Goal: Navigation & Orientation: Find specific page/section

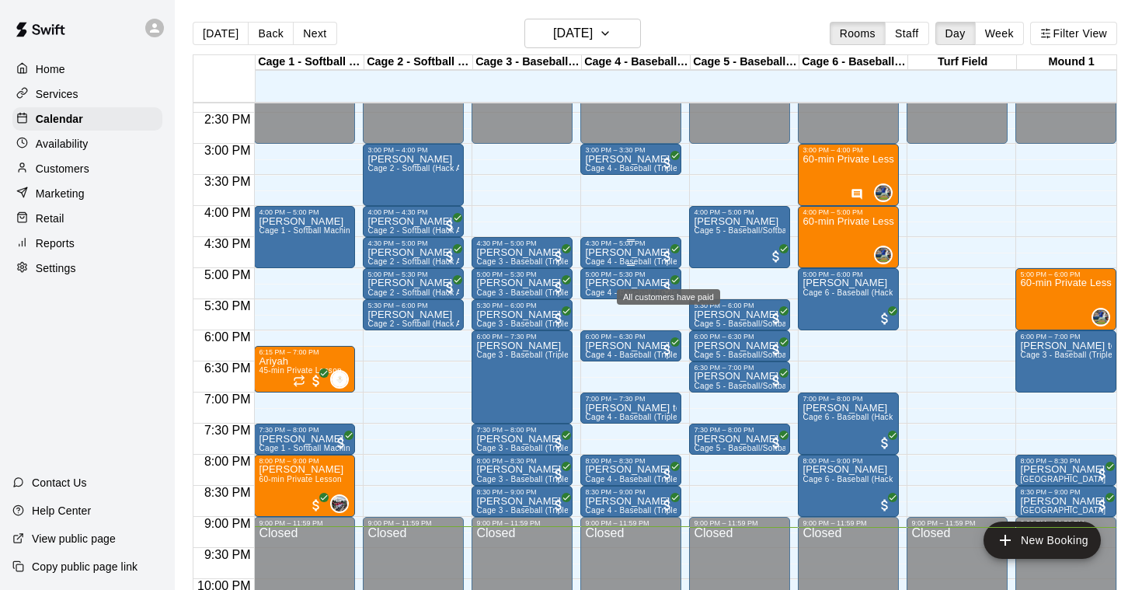
scroll to position [878, 0]
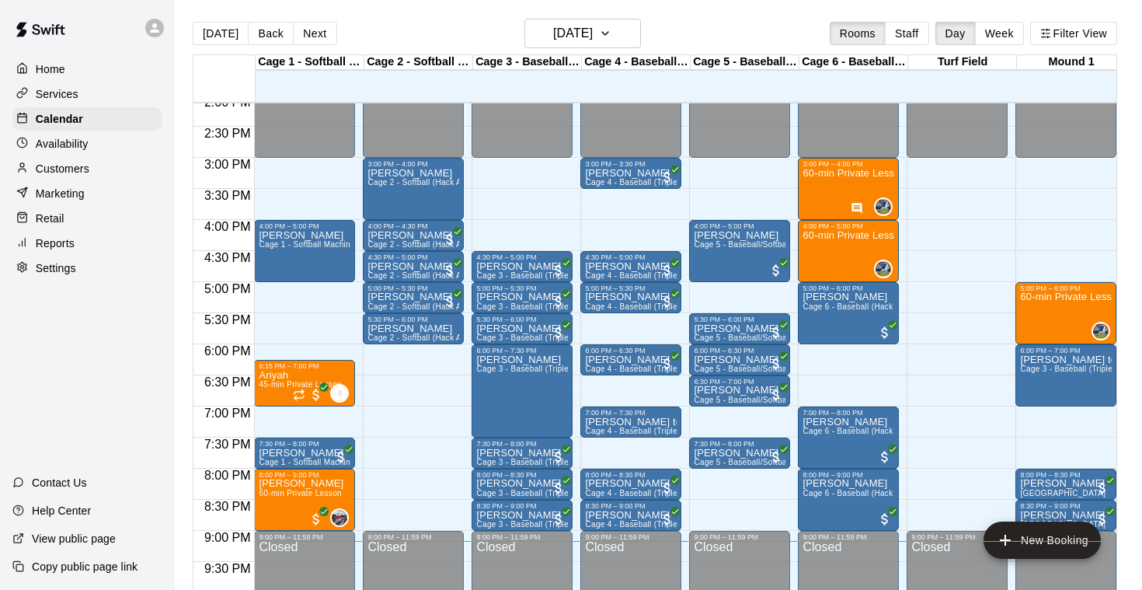
scroll to position [855, 0]
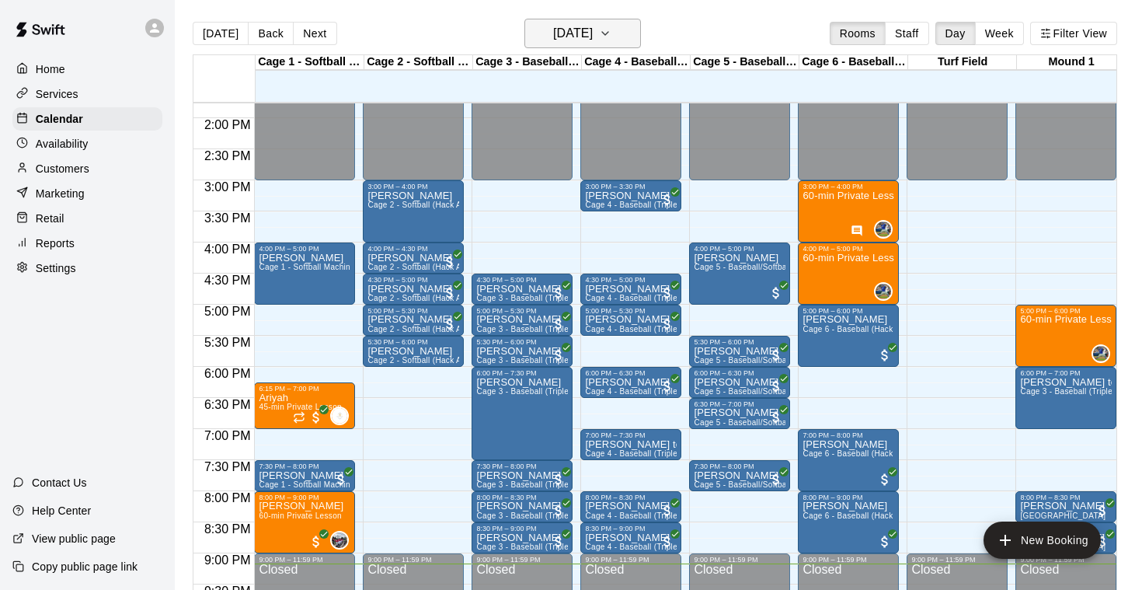
click at [611, 26] on icon "button" at bounding box center [605, 33] width 12 height 19
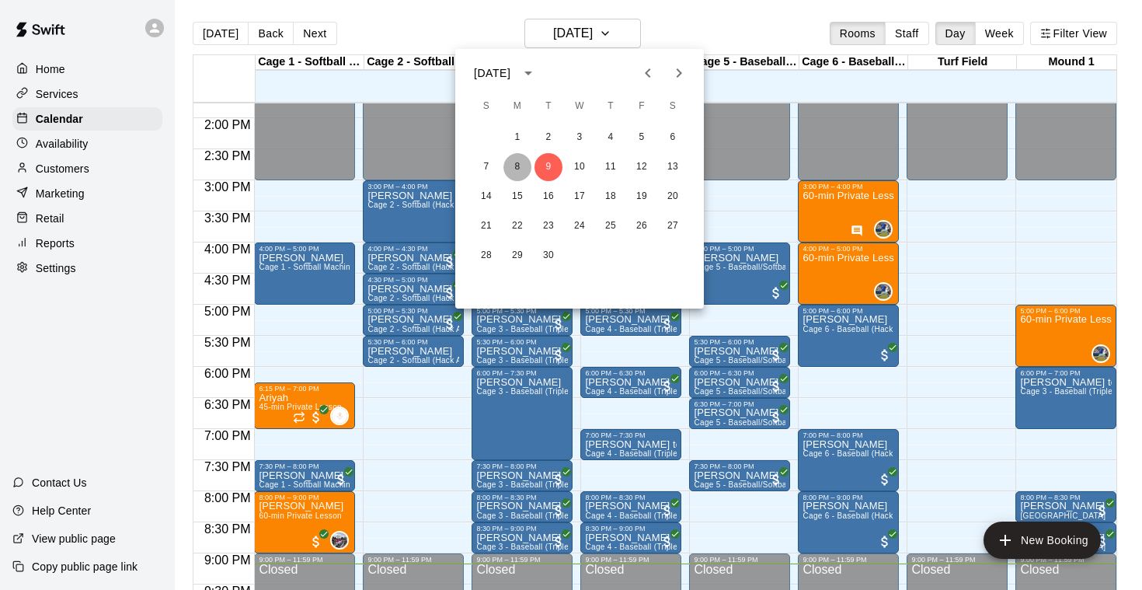
click at [523, 167] on button "8" at bounding box center [517, 167] width 28 height 28
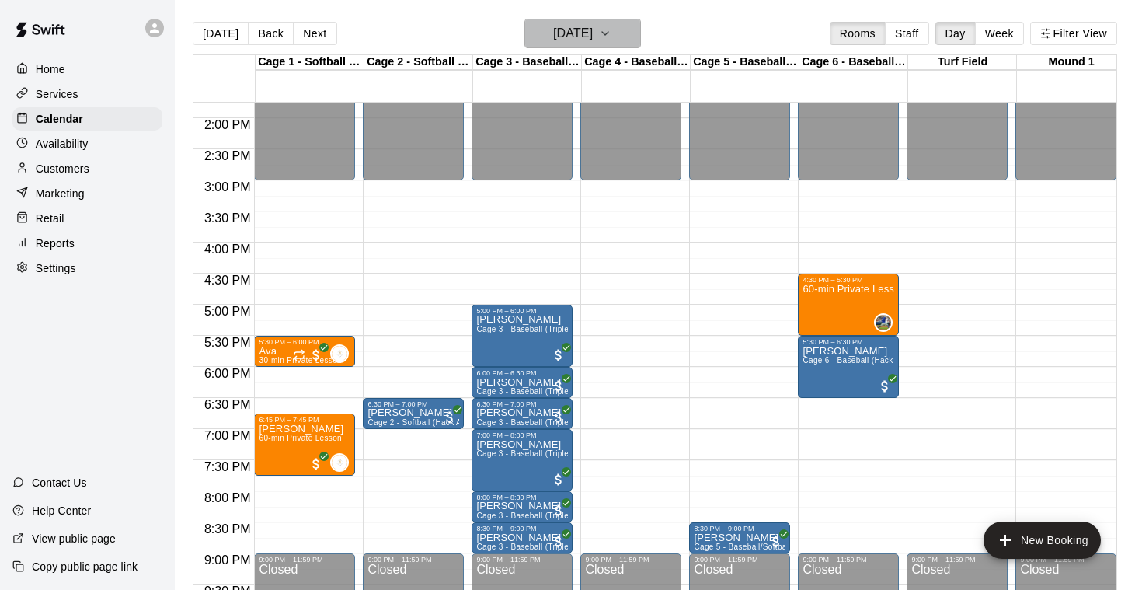
click at [608, 33] on icon "button" at bounding box center [605, 33] width 6 height 3
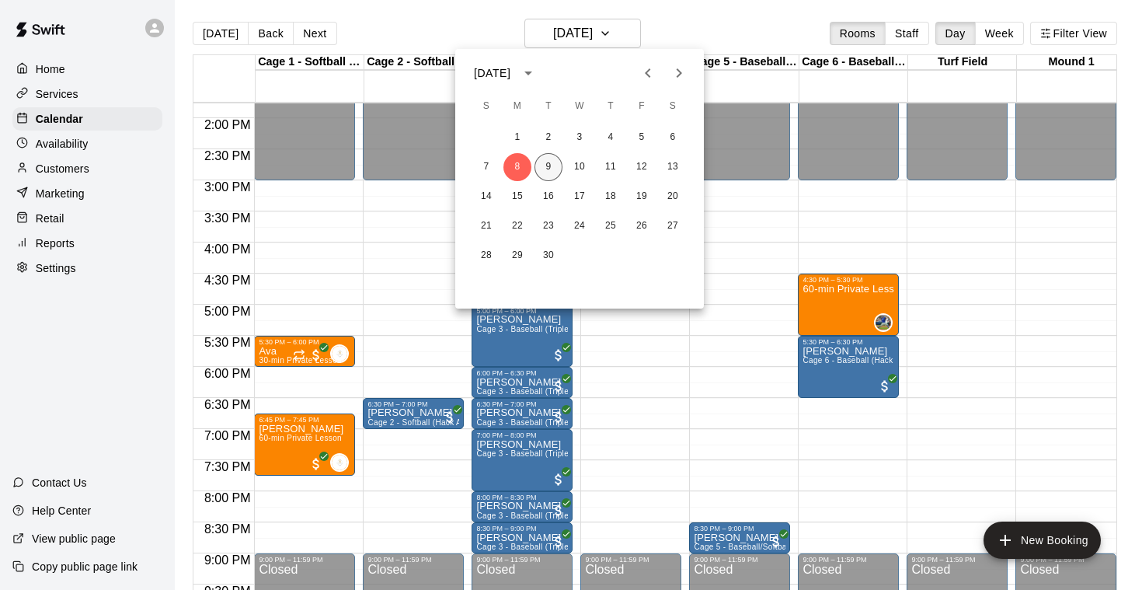
click at [546, 163] on button "9" at bounding box center [548, 167] width 28 height 28
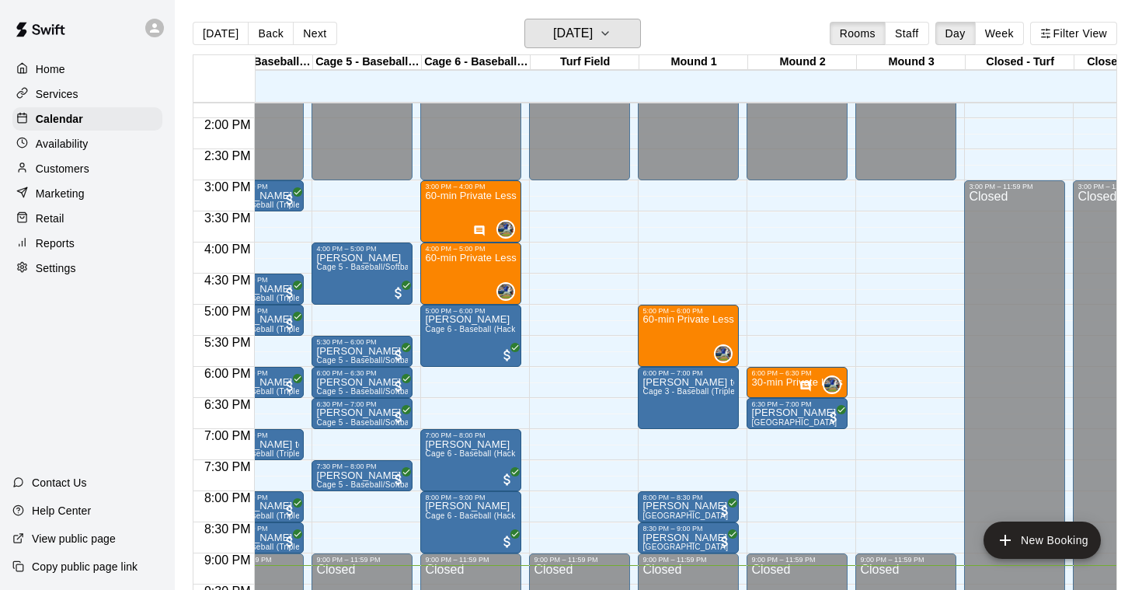
scroll to position [0, 386]
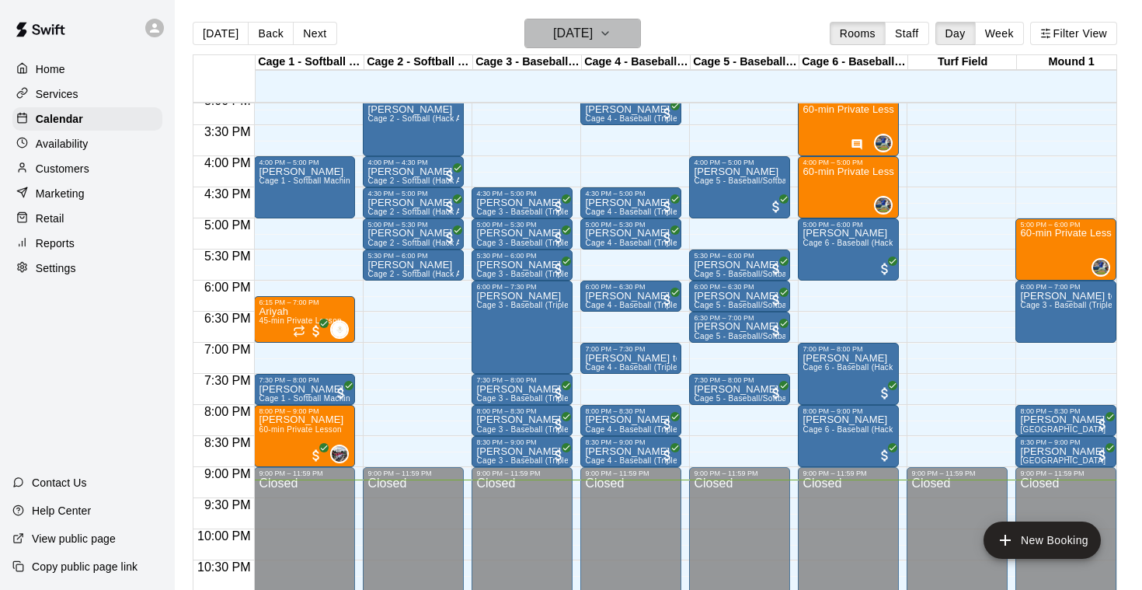
click at [611, 30] on icon "button" at bounding box center [605, 33] width 12 height 19
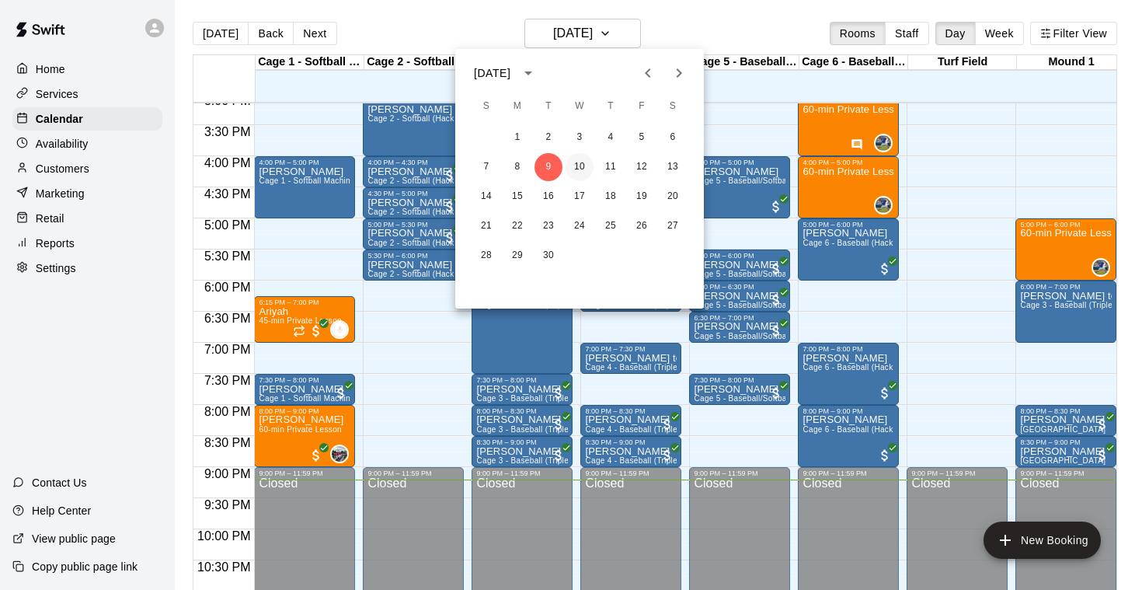
click at [580, 167] on button "10" at bounding box center [580, 167] width 28 height 28
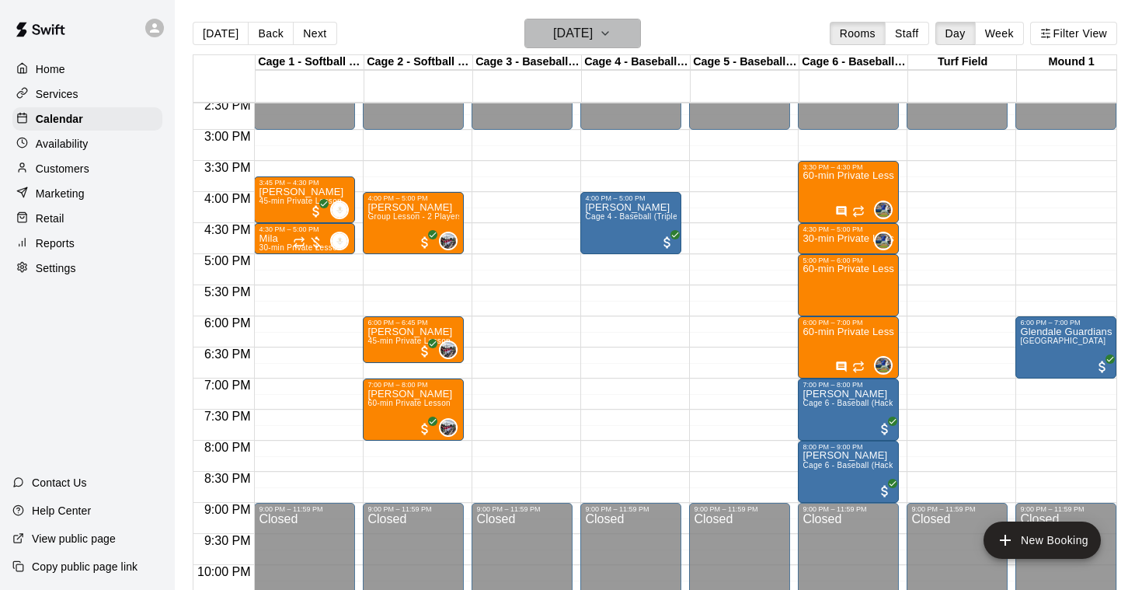
click at [611, 31] on icon "button" at bounding box center [605, 33] width 12 height 19
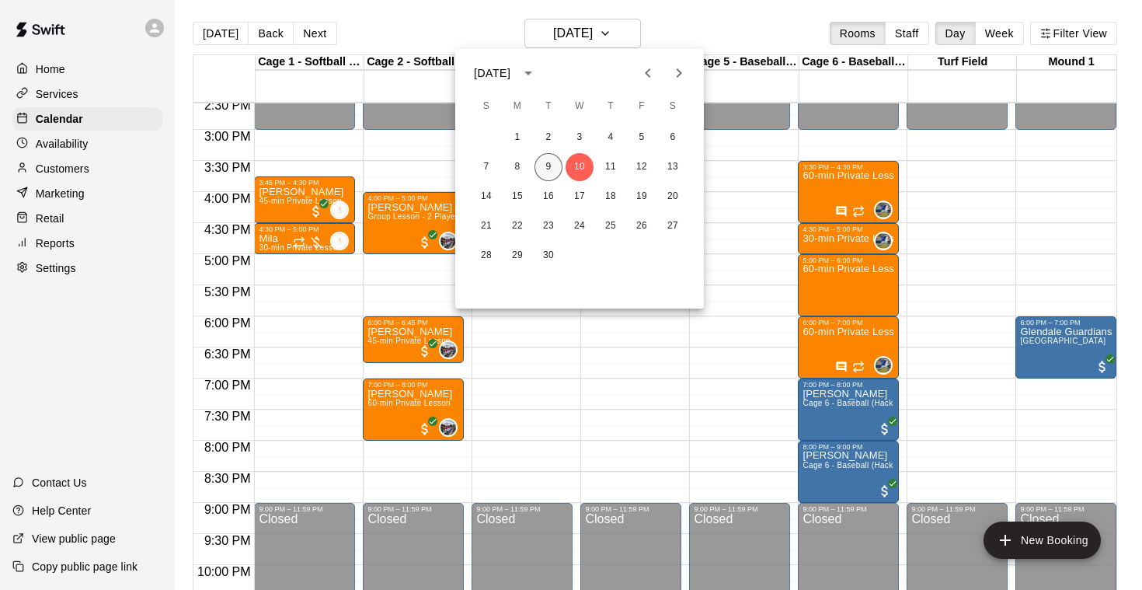
click at [549, 169] on button "9" at bounding box center [548, 167] width 28 height 28
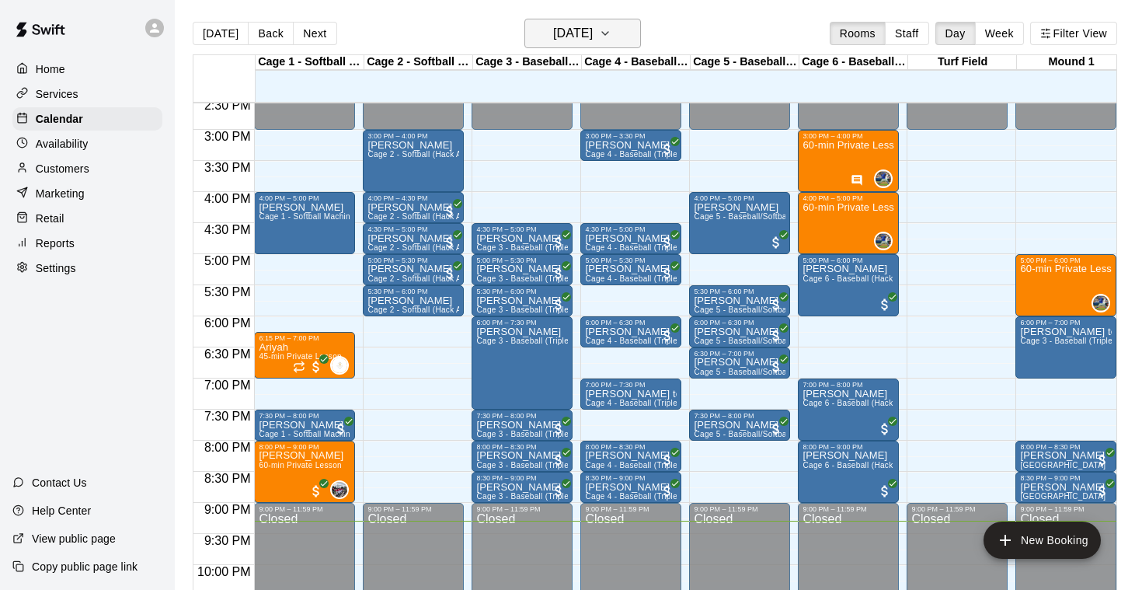
click at [611, 32] on icon "button" at bounding box center [605, 33] width 12 height 19
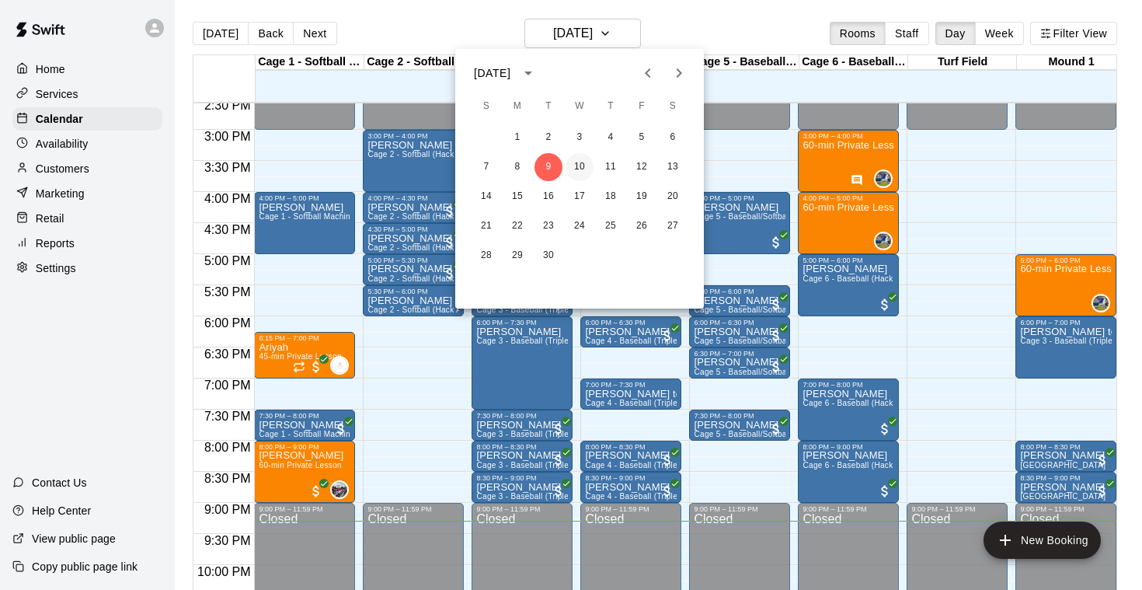
click at [577, 164] on button "10" at bounding box center [580, 167] width 28 height 28
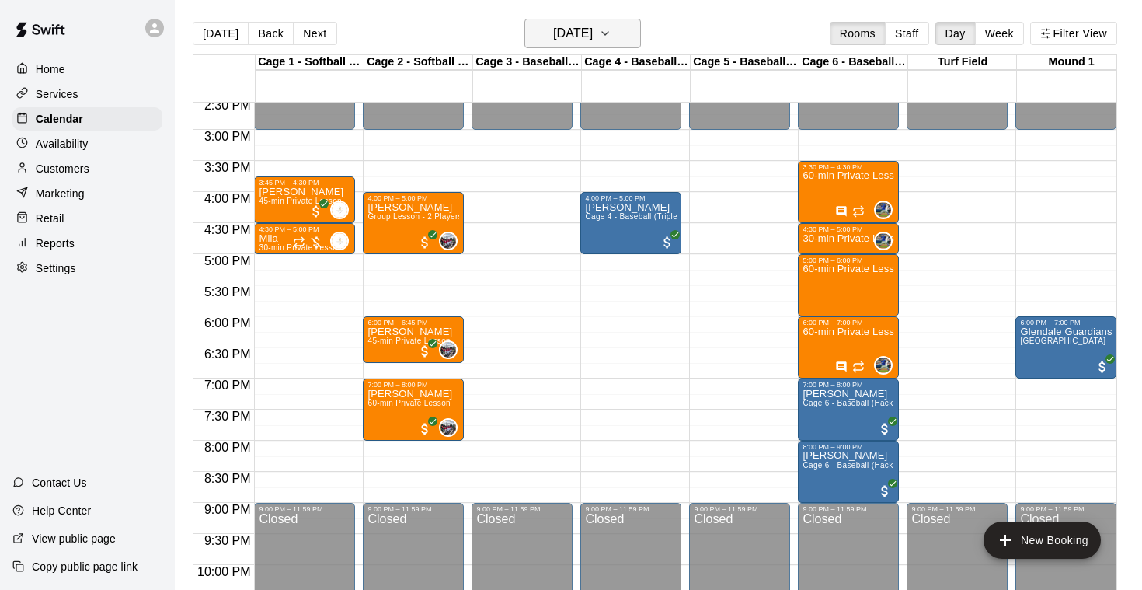
click at [611, 30] on icon "button" at bounding box center [605, 33] width 12 height 19
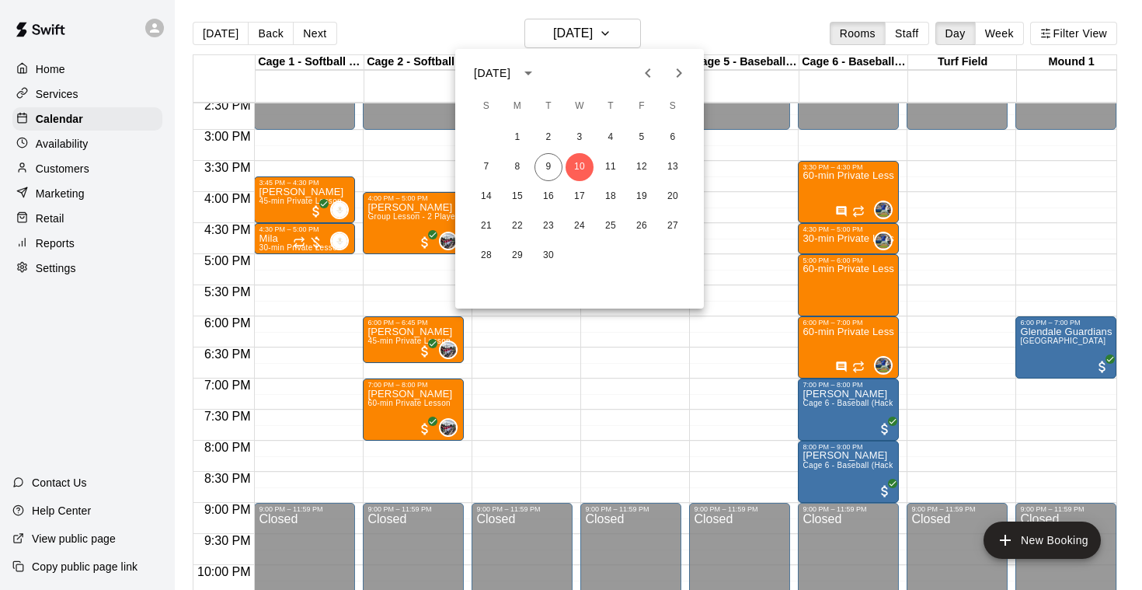
click at [695, 22] on div at bounding box center [571, 295] width 1142 height 590
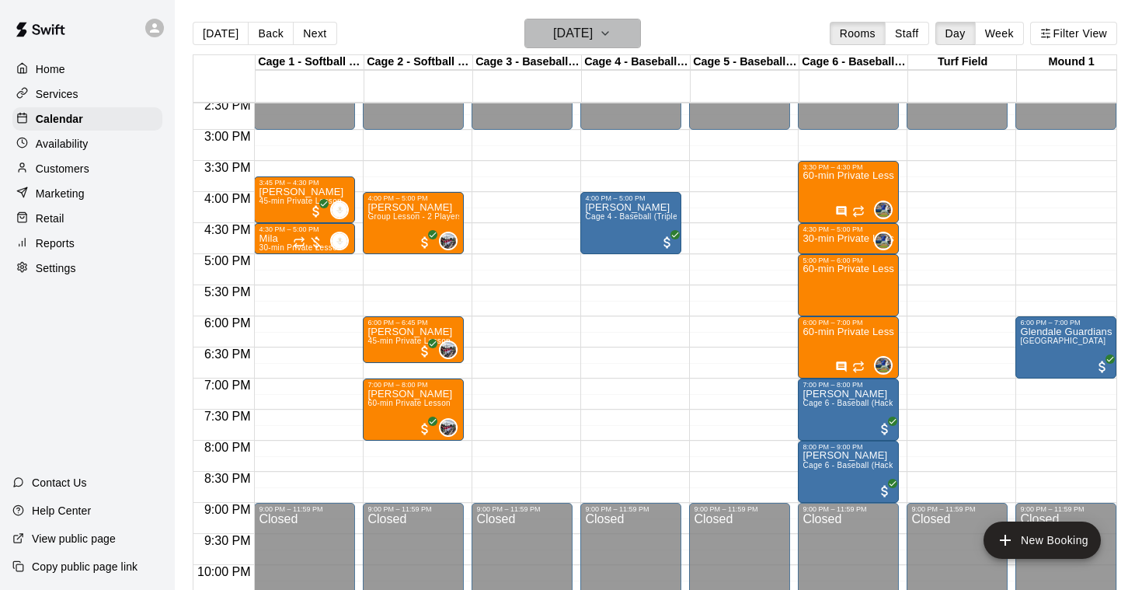
click at [611, 30] on icon "button" at bounding box center [605, 33] width 12 height 19
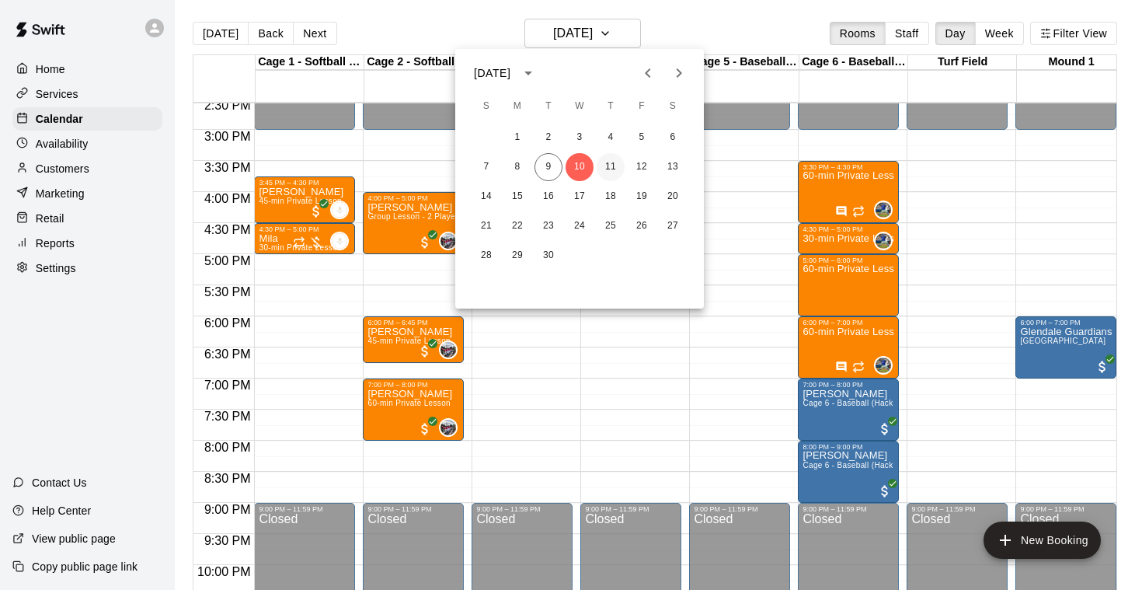
click at [610, 163] on button "11" at bounding box center [611, 167] width 28 height 28
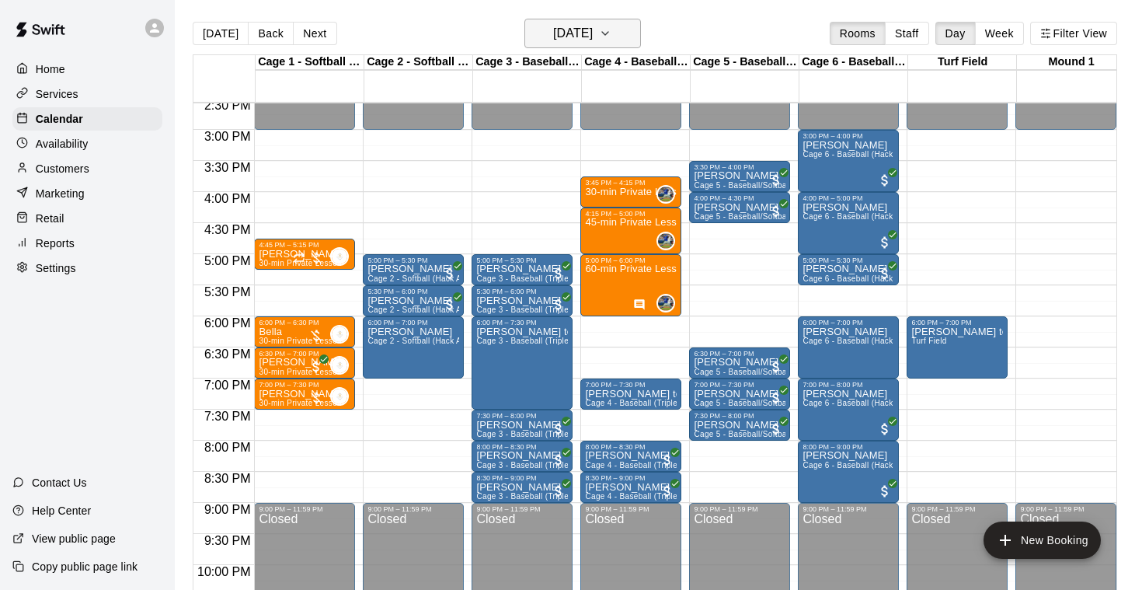
click at [611, 32] on icon "button" at bounding box center [605, 33] width 12 height 19
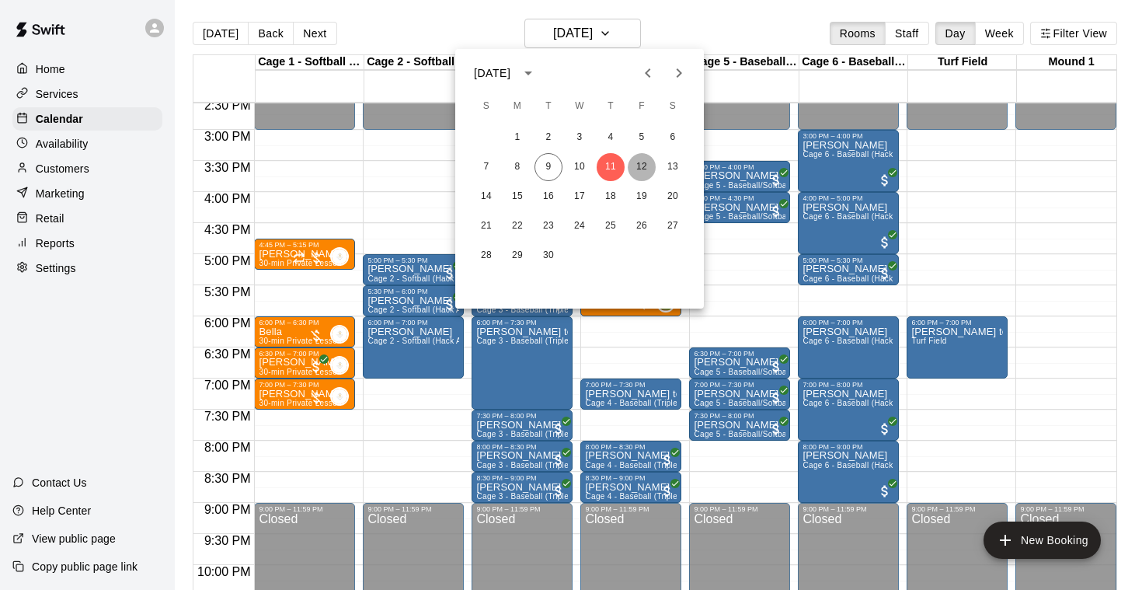
click at [639, 162] on button "12" at bounding box center [642, 167] width 28 height 28
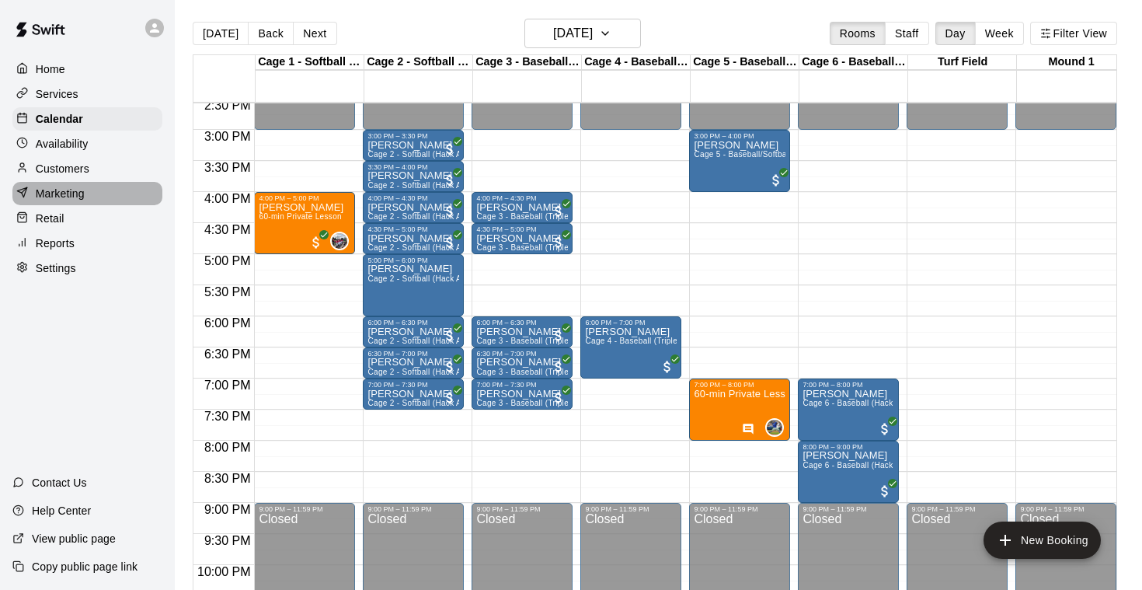
click at [61, 190] on p "Marketing" at bounding box center [60, 194] width 49 height 16
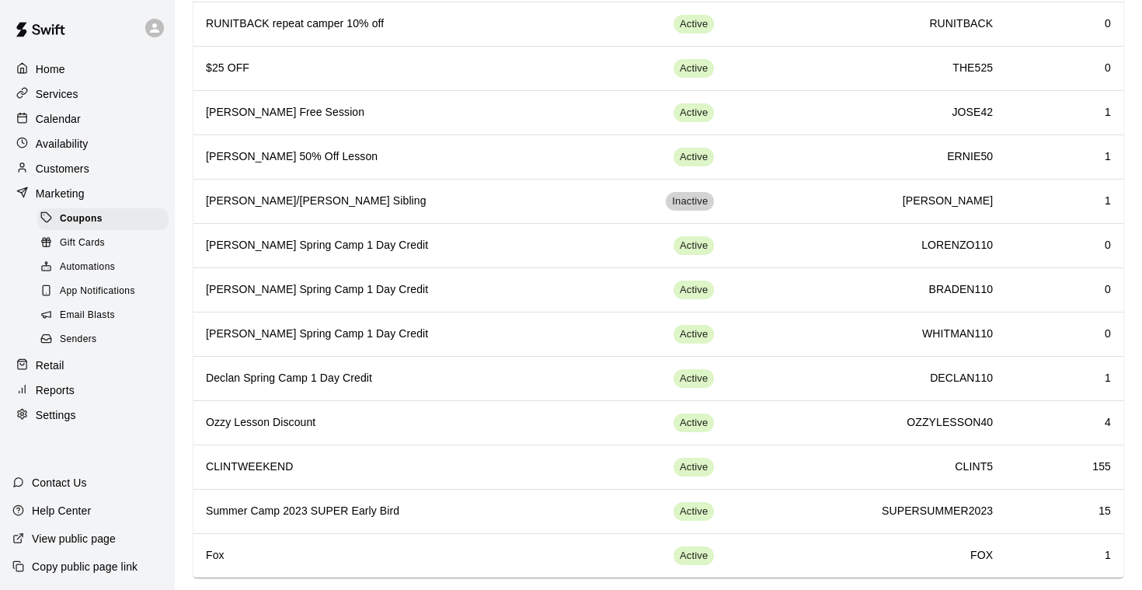
scroll to position [5571, 0]
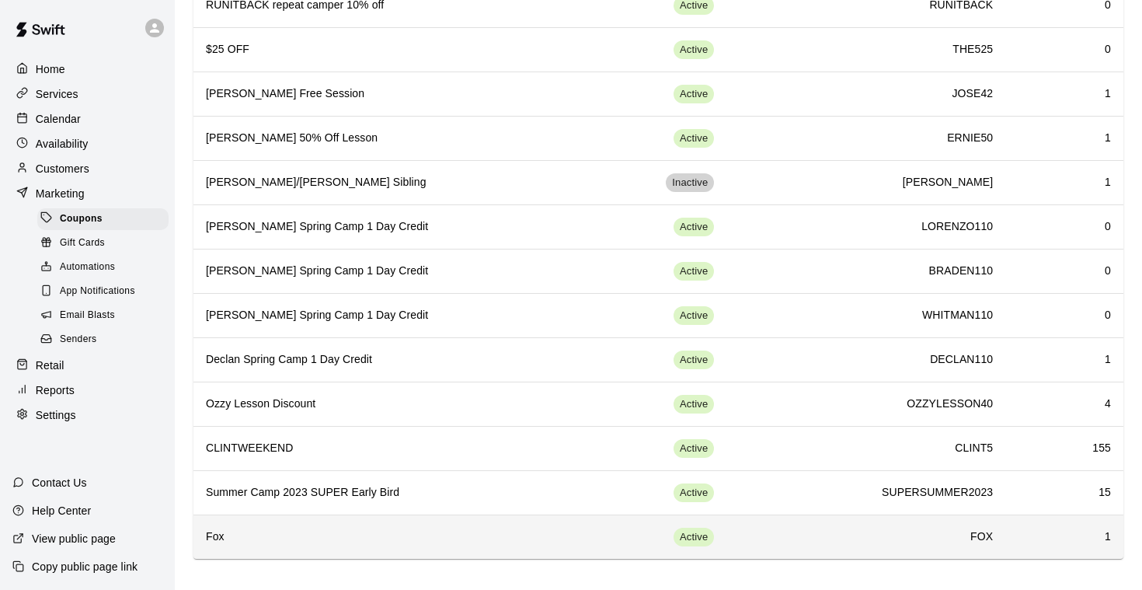
click at [580, 542] on h6 "Fox" at bounding box center [403, 536] width 395 height 17
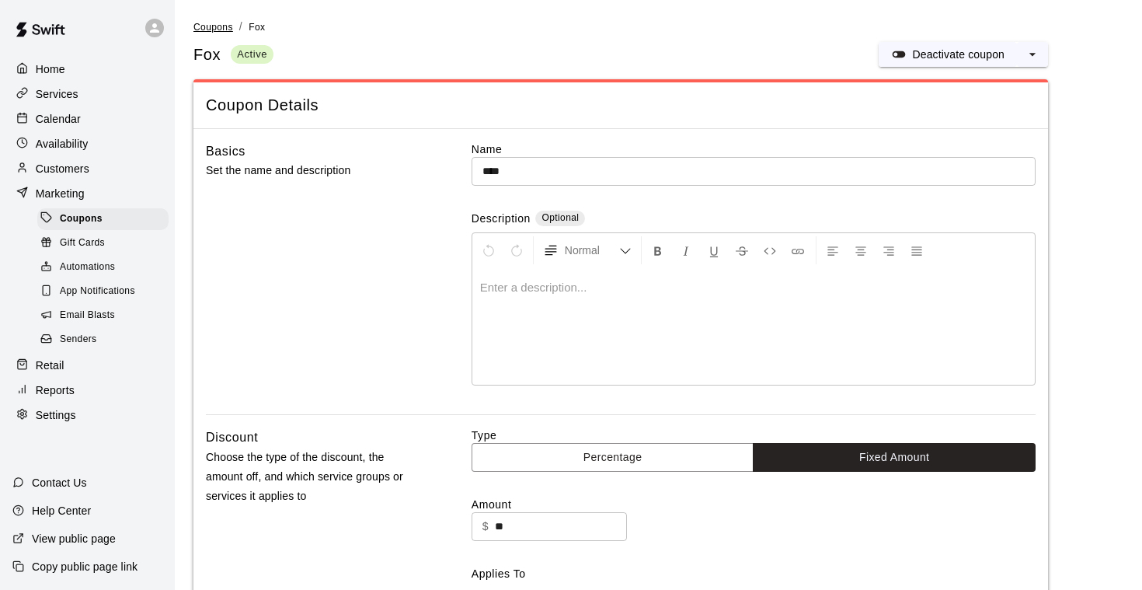
click at [203, 29] on span "Coupons" at bounding box center [213, 27] width 40 height 11
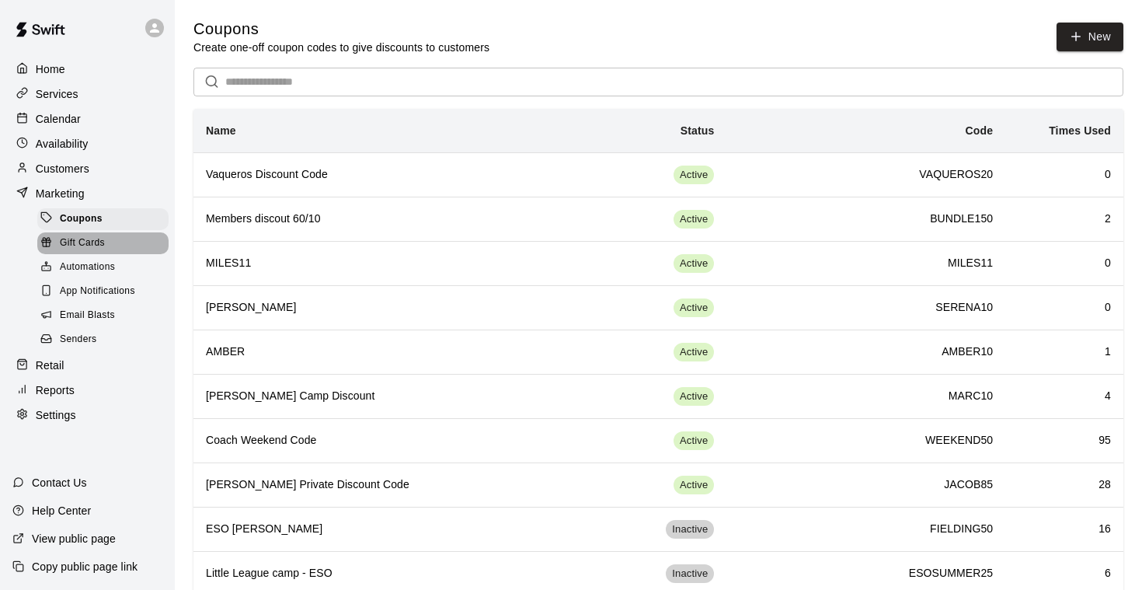
click at [85, 241] on span "Gift Cards" at bounding box center [82, 243] width 45 height 16
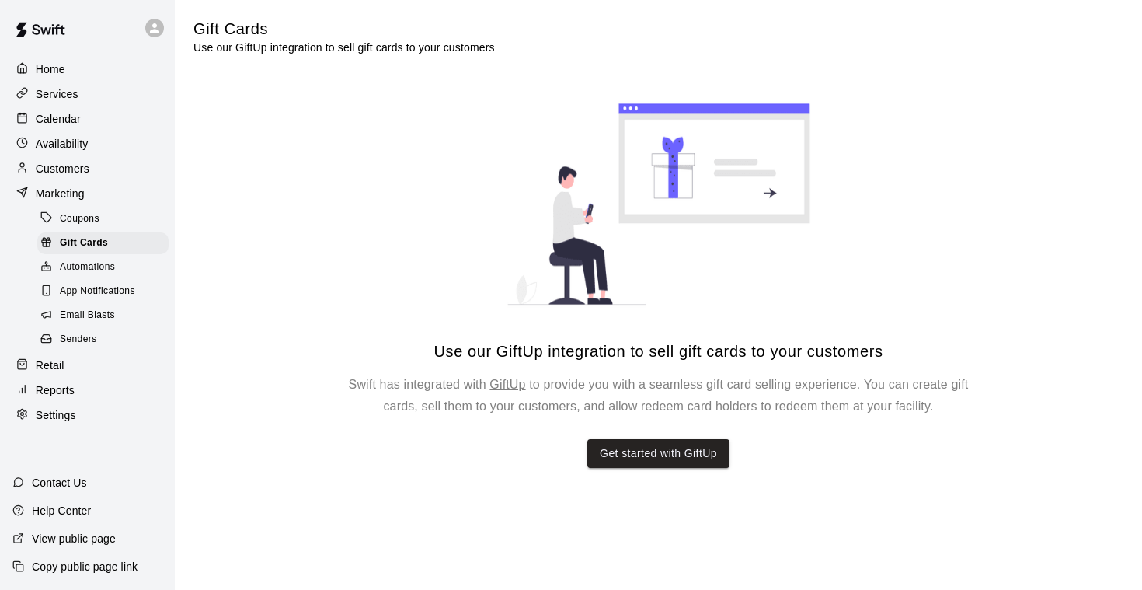
click at [93, 266] on span "Automations" at bounding box center [87, 267] width 55 height 16
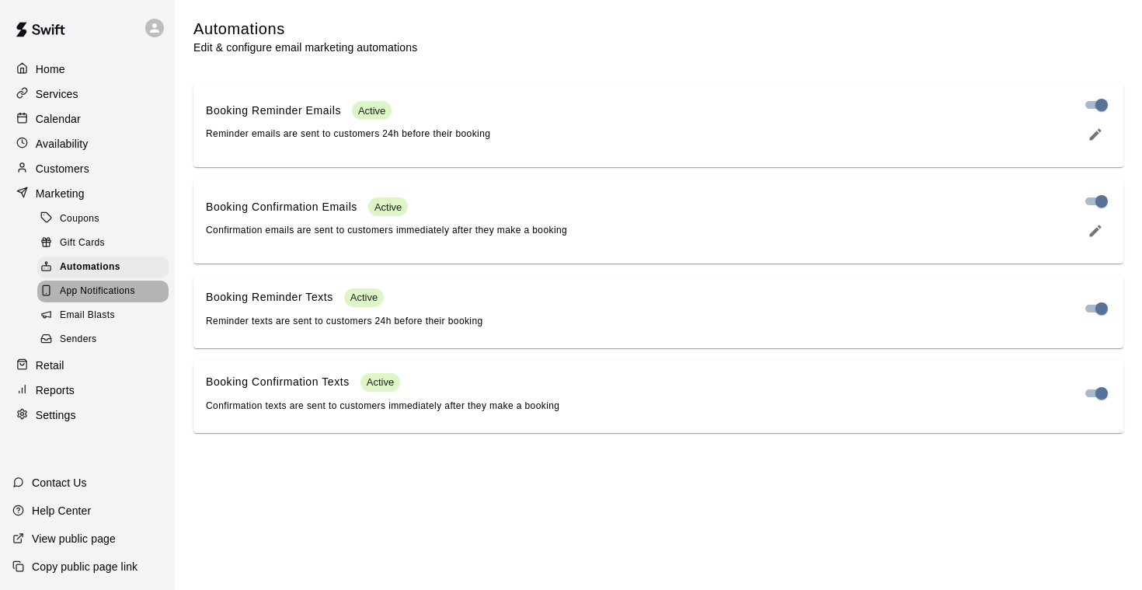
click at [91, 286] on span "App Notifications" at bounding box center [97, 292] width 75 height 16
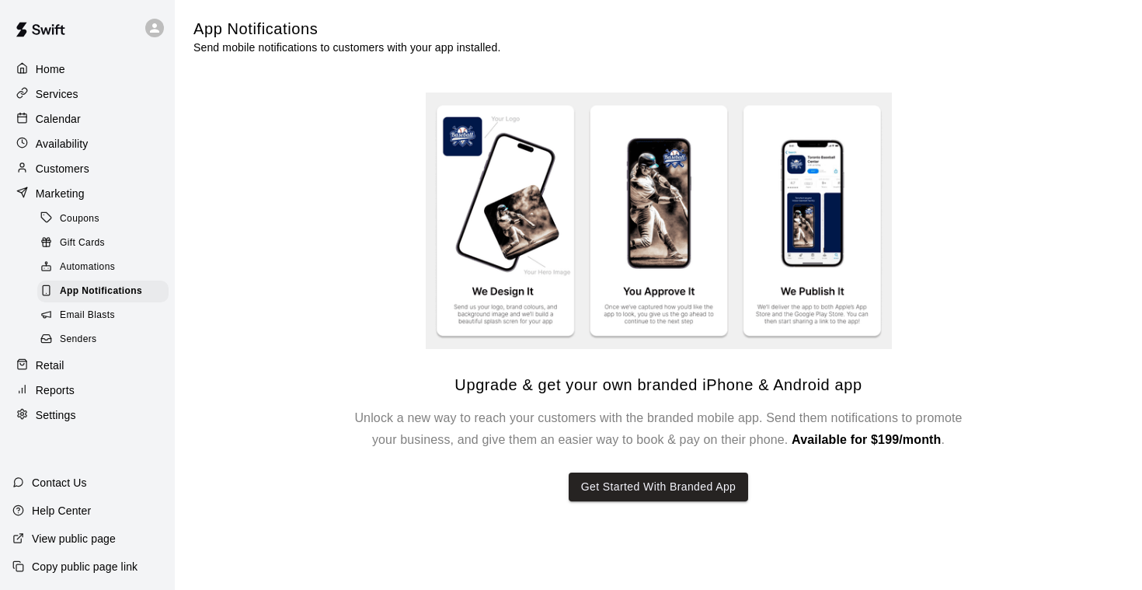
click at [89, 312] on span "Email Blasts" at bounding box center [87, 316] width 55 height 16
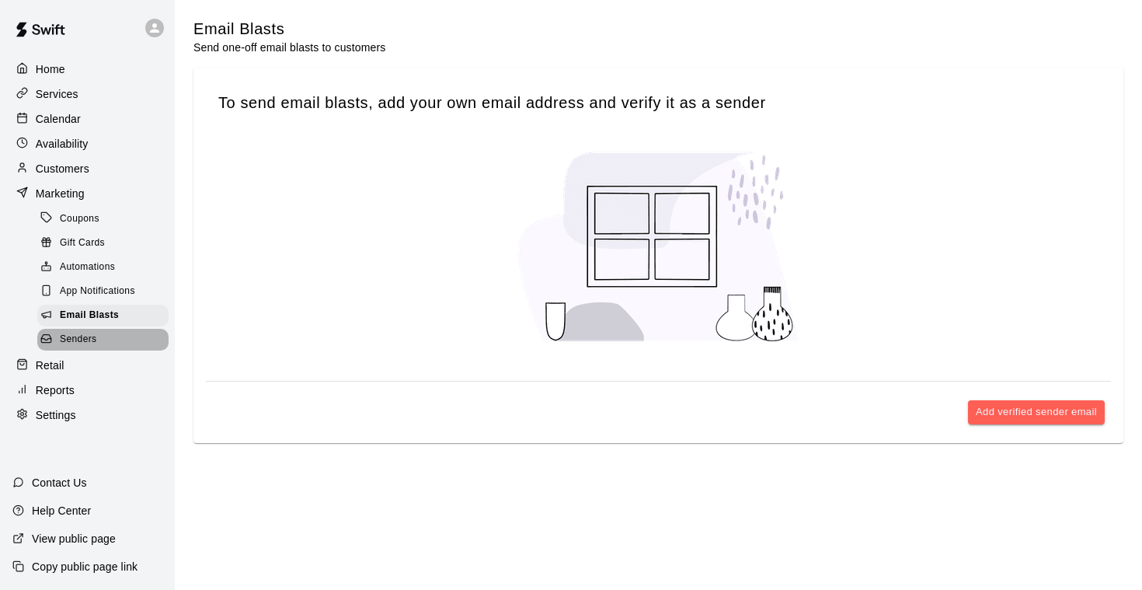
click at [84, 340] on span "Senders" at bounding box center [78, 340] width 37 height 16
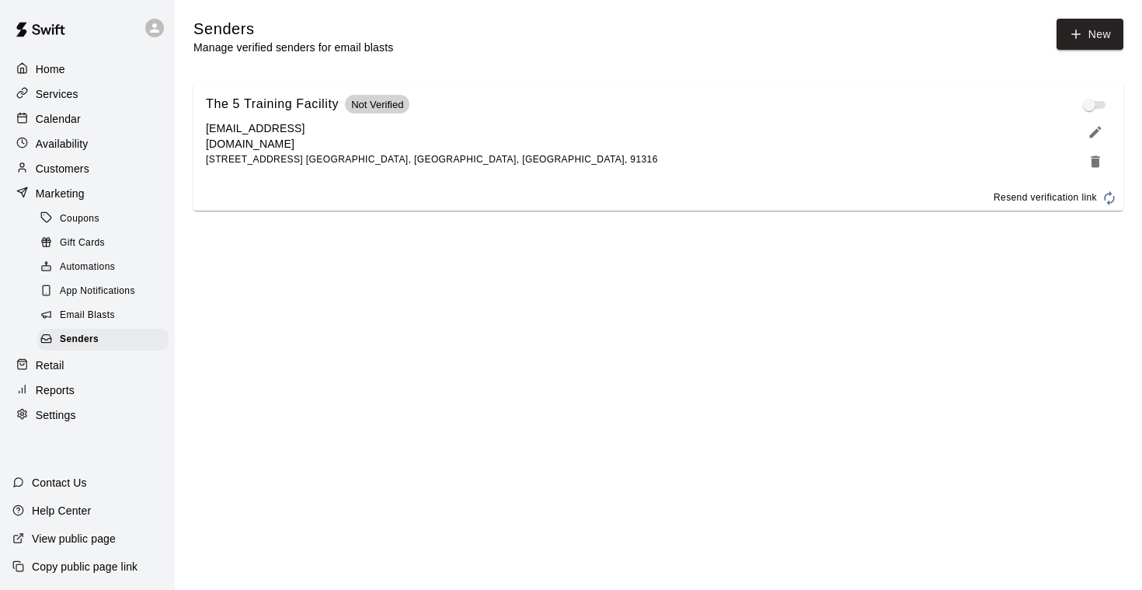
click at [81, 313] on span "Email Blasts" at bounding box center [87, 316] width 55 height 16
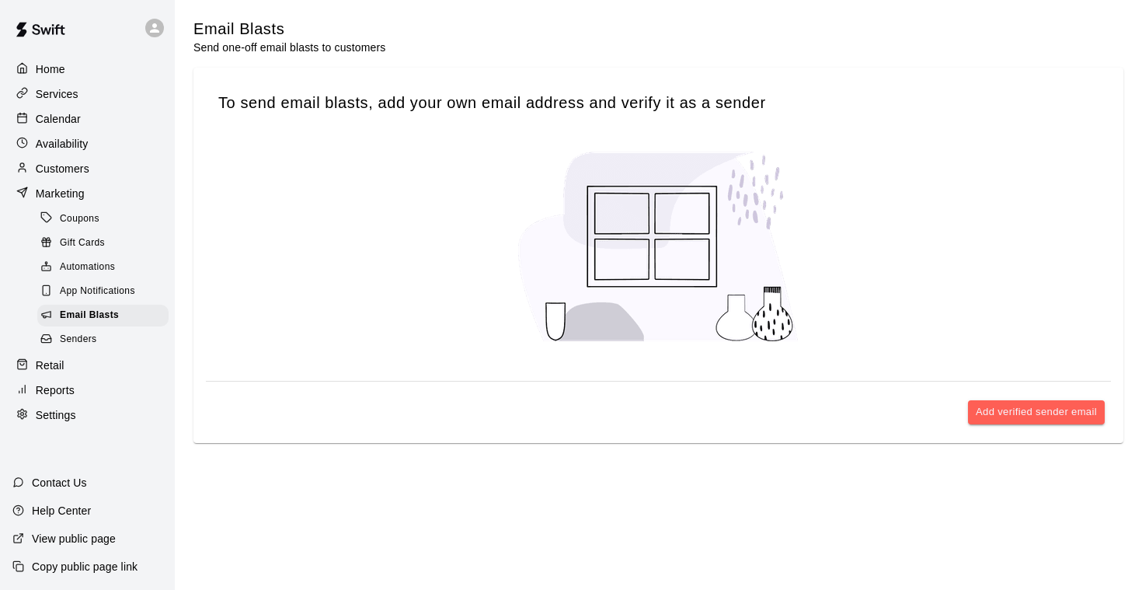
click at [57, 115] on p "Calendar" at bounding box center [58, 119] width 45 height 16
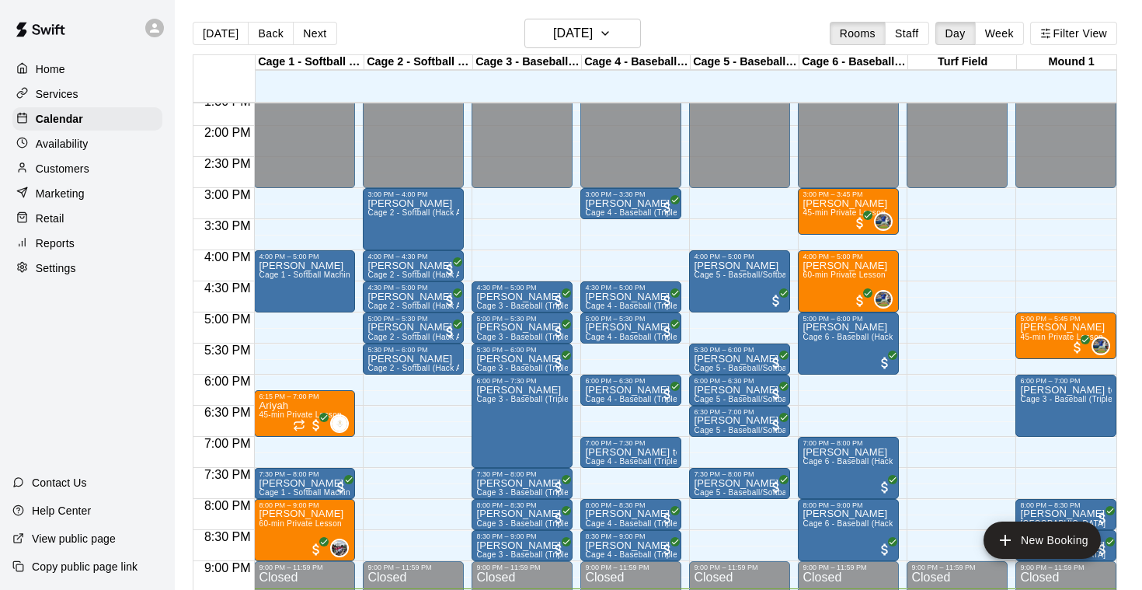
scroll to position [846, 0]
